Goal: Task Accomplishment & Management: Manage account settings

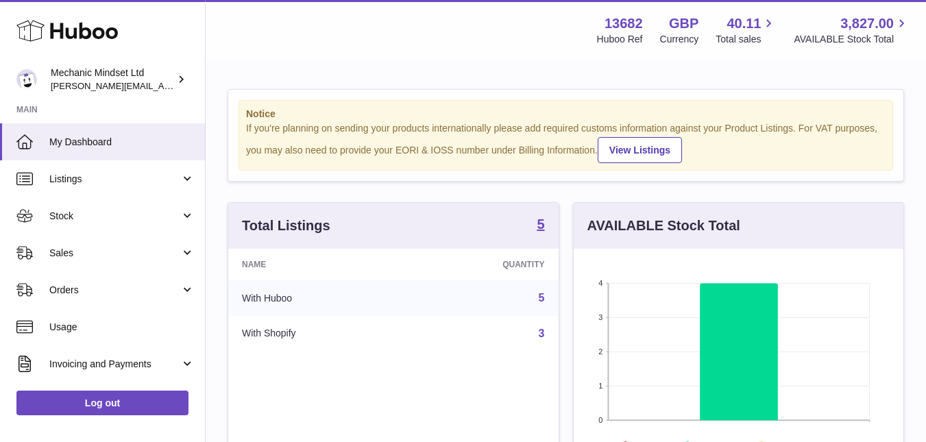
scroll to position [214, 330]
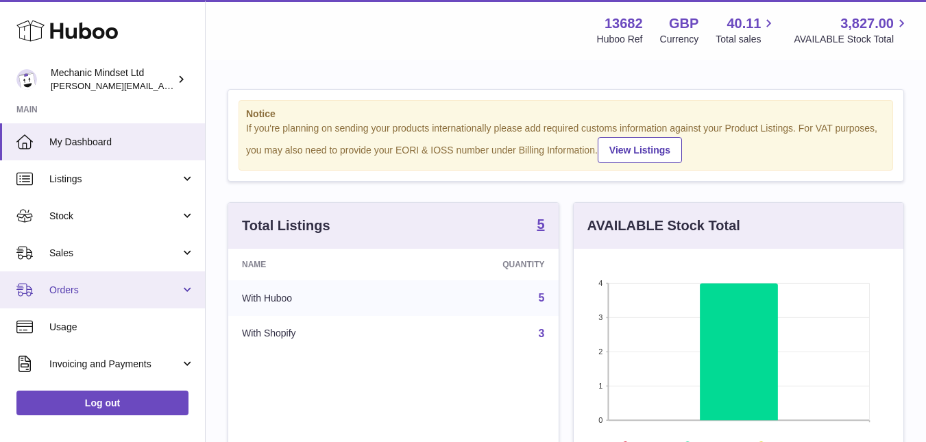
click at [88, 281] on link "Orders" at bounding box center [102, 289] width 205 height 37
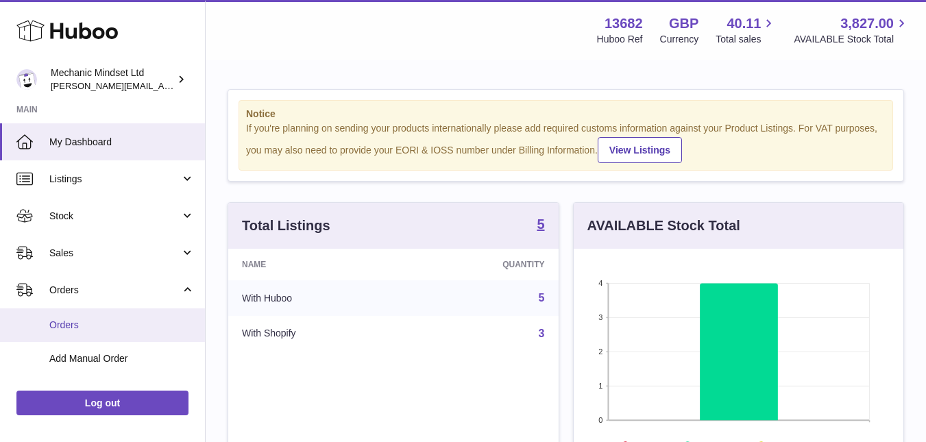
click at [97, 329] on span "Orders" at bounding box center [121, 325] width 145 height 13
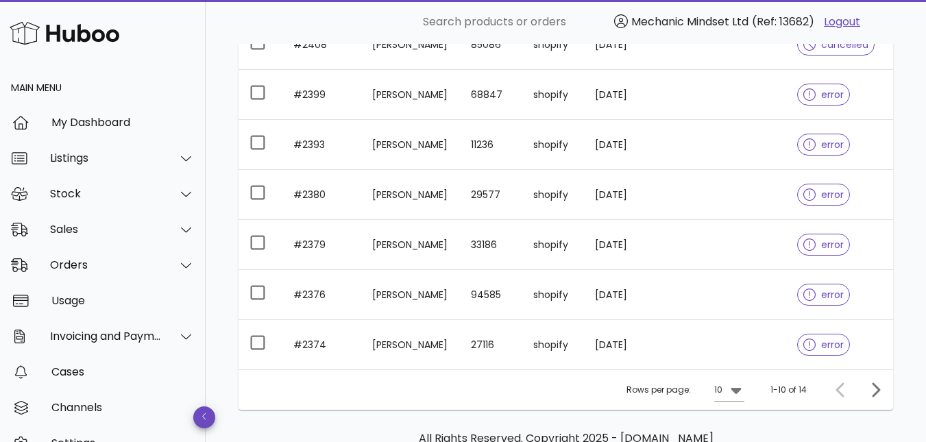
scroll to position [460, 0]
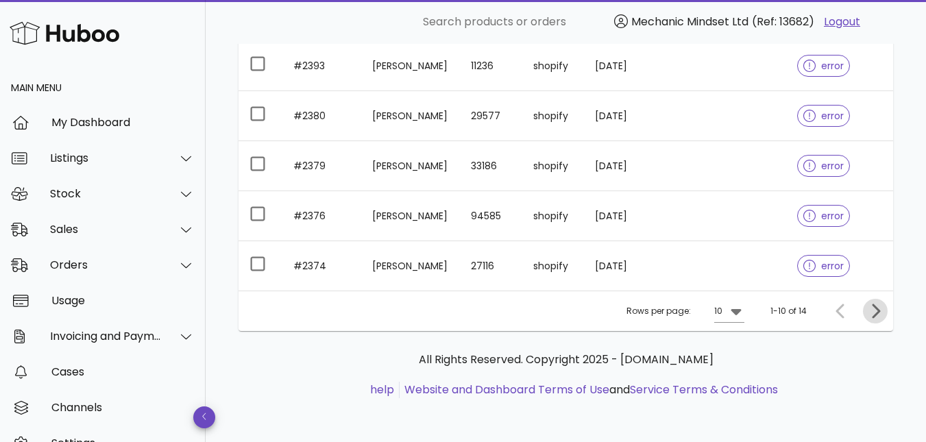
click at [880, 318] on icon "Next page" at bounding box center [875, 311] width 16 height 16
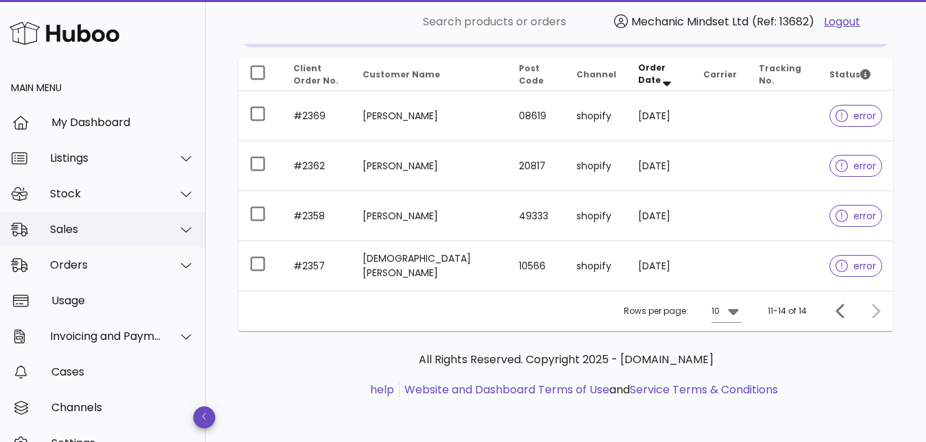
scroll to position [60, 0]
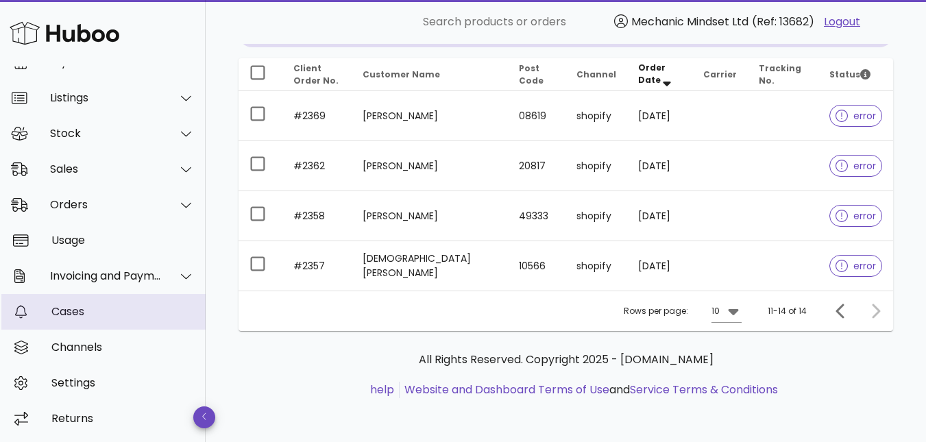
drag, startPoint x: 90, startPoint y: 317, endPoint x: 98, endPoint y: 315, distance: 7.8
click at [90, 317] on div "Cases" at bounding box center [122, 311] width 143 height 13
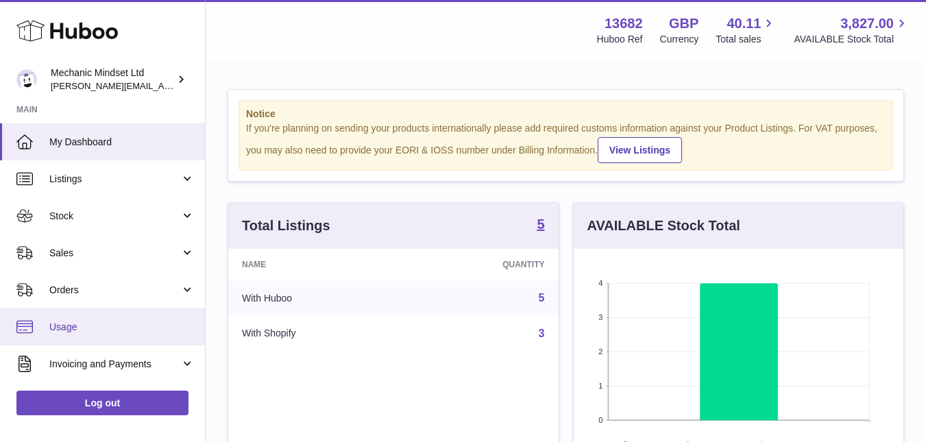
scroll to position [214, 330]
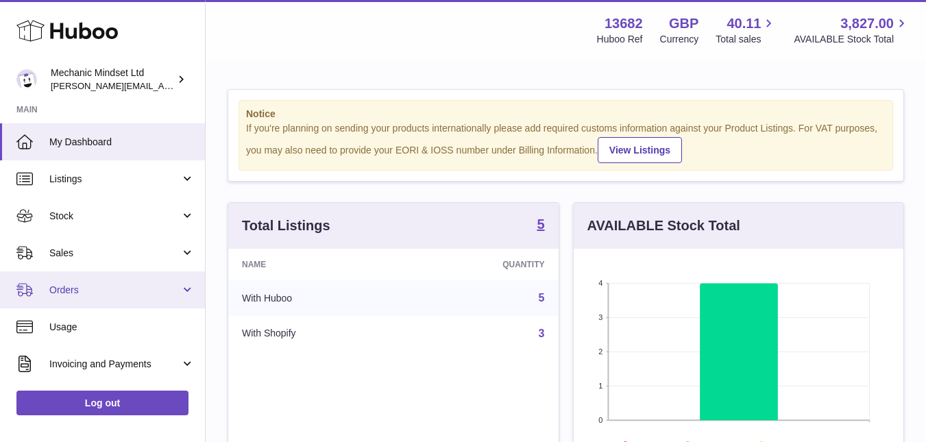
click at [68, 290] on span "Orders" at bounding box center [114, 290] width 131 height 13
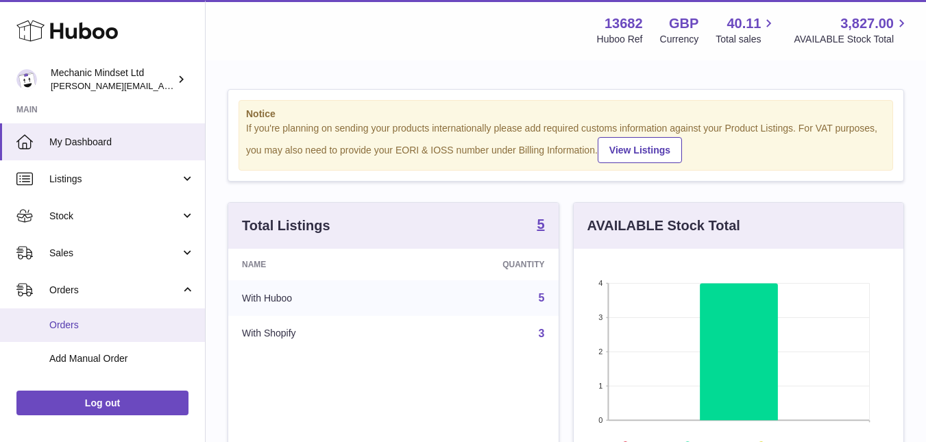
click at [56, 319] on span "Orders" at bounding box center [121, 325] width 145 height 13
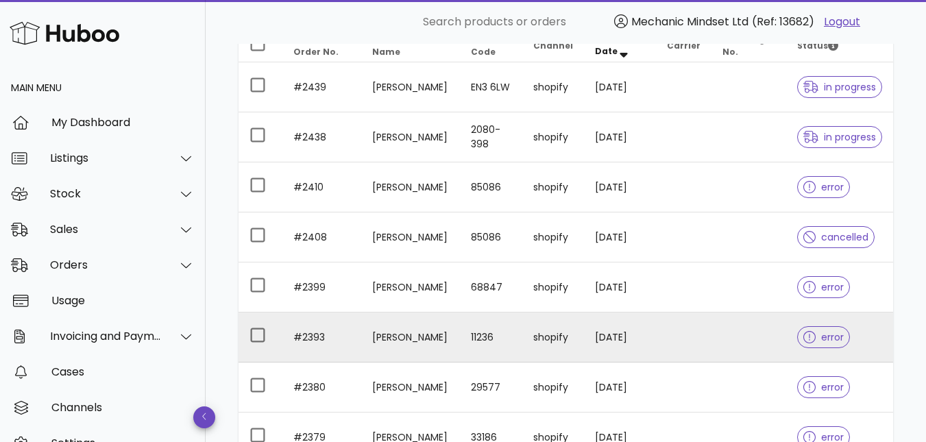
scroll to position [206, 0]
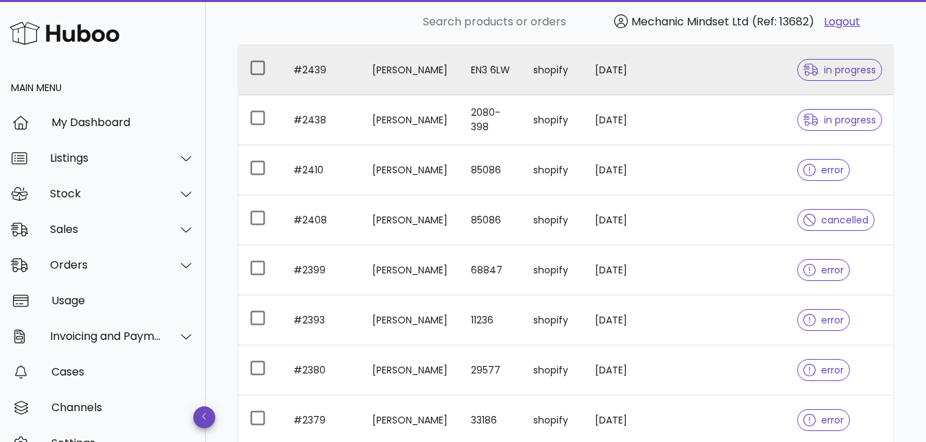
click at [819, 66] on div at bounding box center [813, 70] width 21 height 14
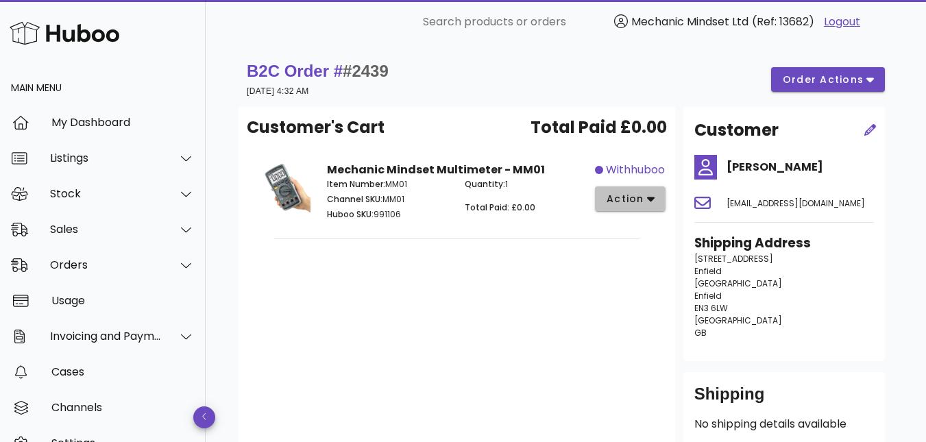
click at [618, 202] on span "action" at bounding box center [625, 199] width 38 height 14
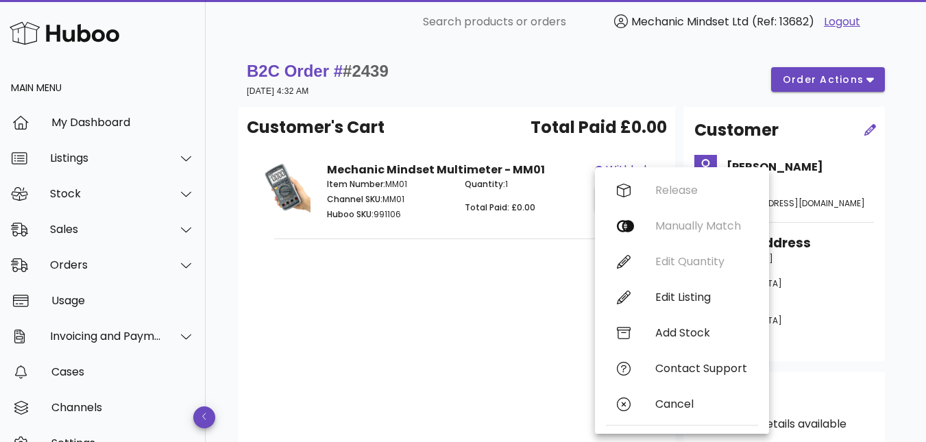
click at [499, 271] on div "Customer's Cart Total Paid £0.00 Mechanic Mindset Multimeter - MM01 Item Number…" at bounding box center [457, 280] width 437 height 347
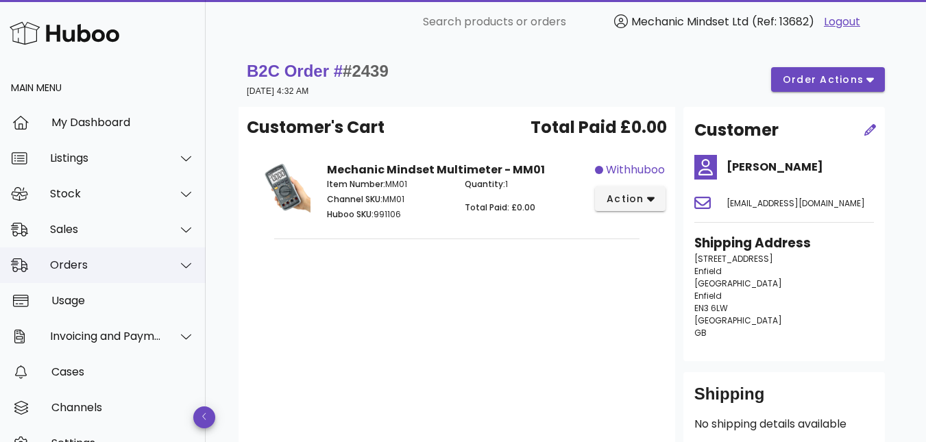
click at [84, 265] on div "Orders" at bounding box center [106, 264] width 112 height 13
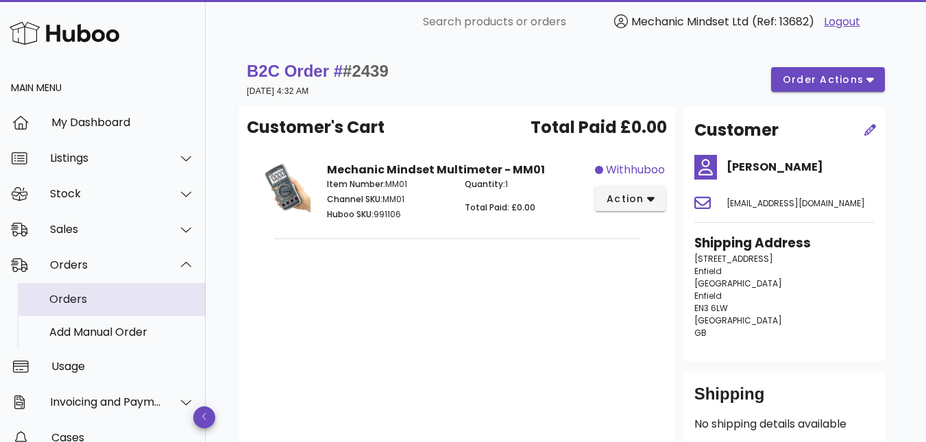
click at [77, 306] on div "Orders" at bounding box center [121, 299] width 145 height 13
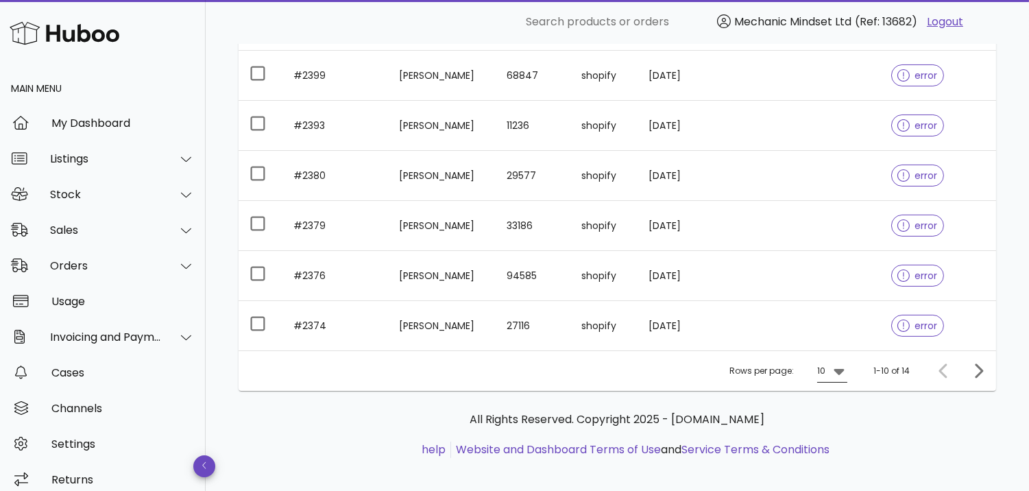
scroll to position [411, 0]
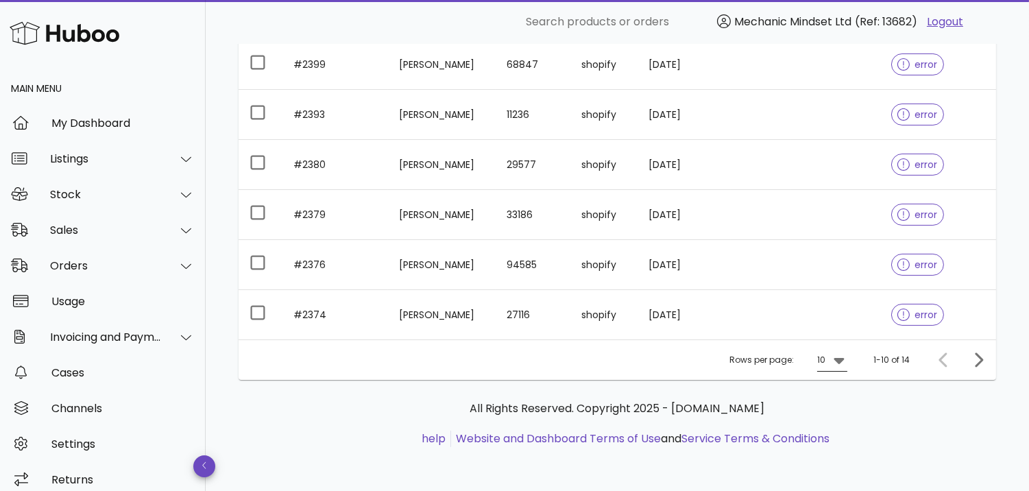
click at [823, 365] on div "10" at bounding box center [821, 360] width 8 height 12
click at [835, 399] on div "25" at bounding box center [837, 404] width 14 height 13
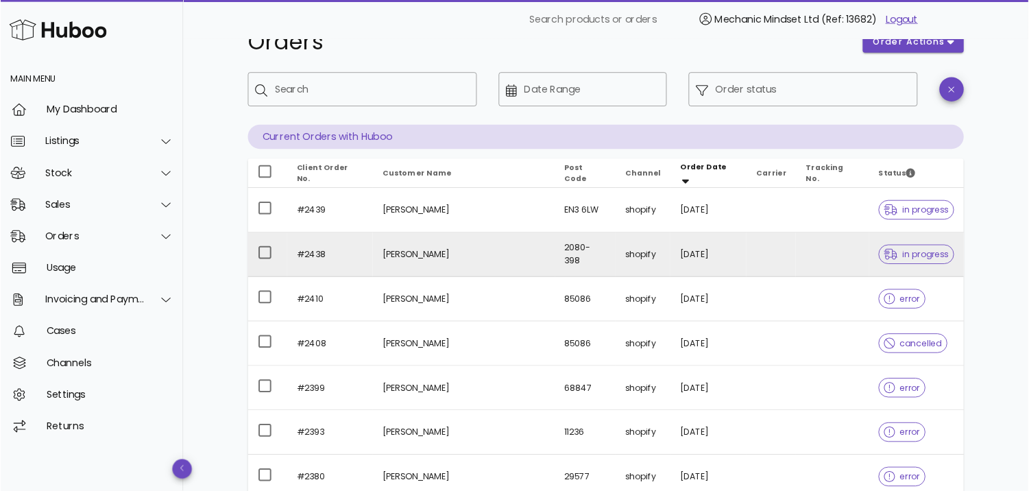
scroll to position [39, 0]
